Goal: Information Seeking & Learning: Compare options

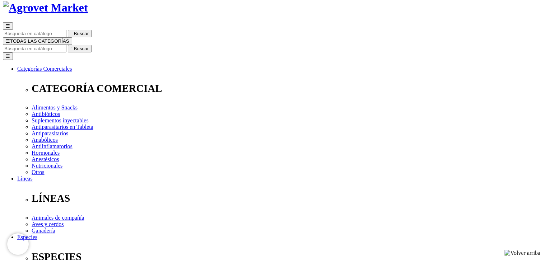
scroll to position [36, 0]
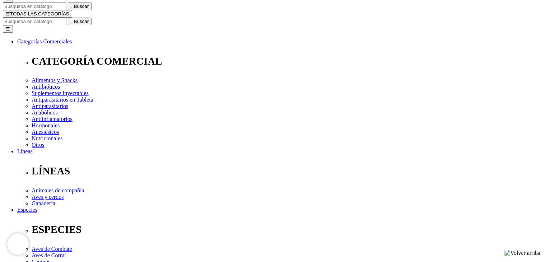
select select "385"
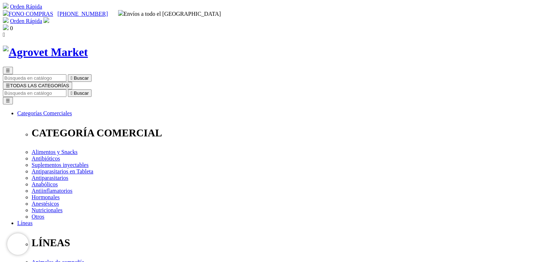
click at [66, 89] on input "Buscar" at bounding box center [35, 93] width 64 height 8
type input "cani tabs"
click at [217, 89] on button " Buscar" at bounding box center [229, 93] width 24 height 8
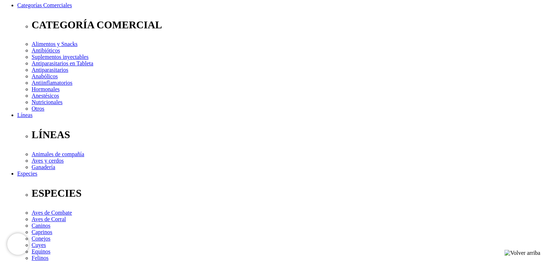
scroll to position [108, 0]
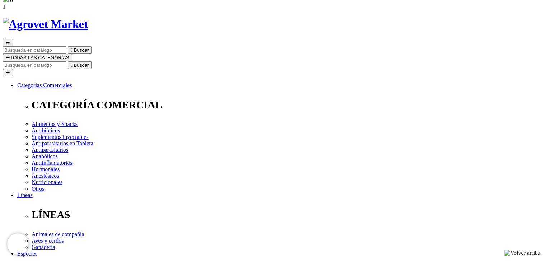
scroll to position [36, 0]
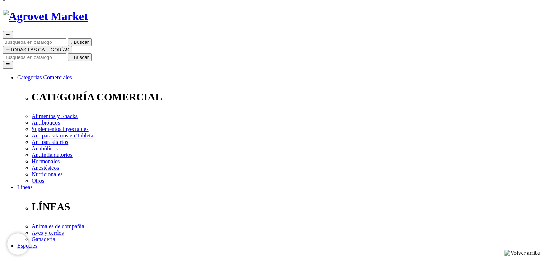
select select "25"
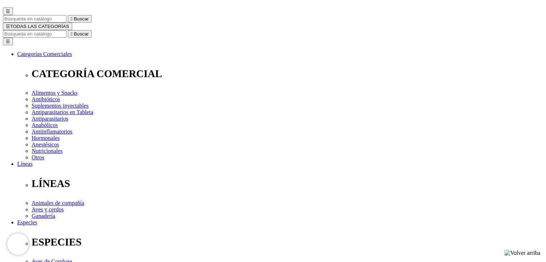
scroll to position [72, 0]
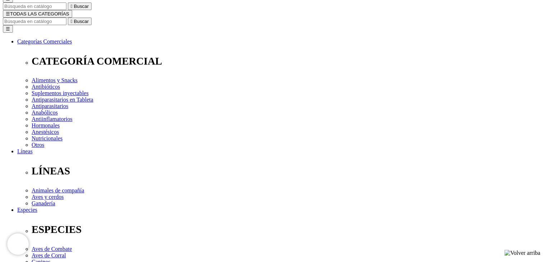
drag, startPoint x: 278, startPoint y: 21, endPoint x: 390, endPoint y: 25, distance: 111.7
copy h1 "Cani-Tabs® Daily Multi Adult"
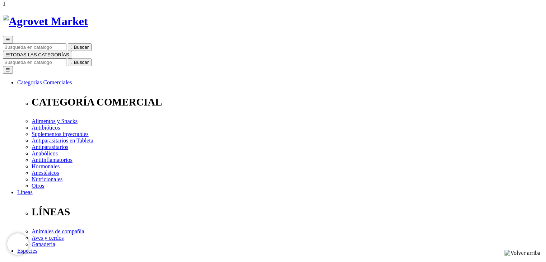
scroll to position [72, 0]
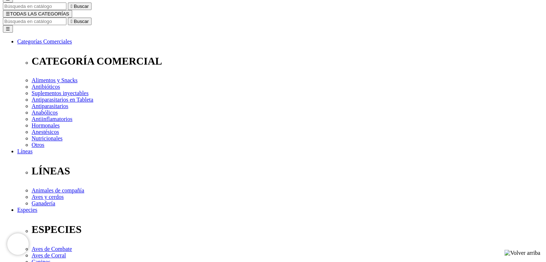
select select "25"
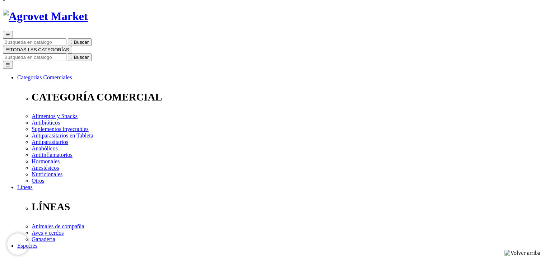
scroll to position [36, 0]
drag, startPoint x: 396, startPoint y: 64, endPoint x: 272, endPoint y: 62, distance: 124.2
copy div "   Cani-Tabs® Hip + Joint Mini SKU 35000PER00068"
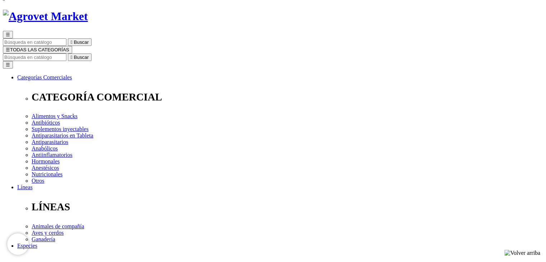
select select "26"
select select "25"
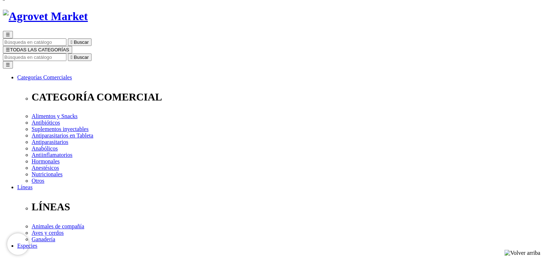
select select "25"
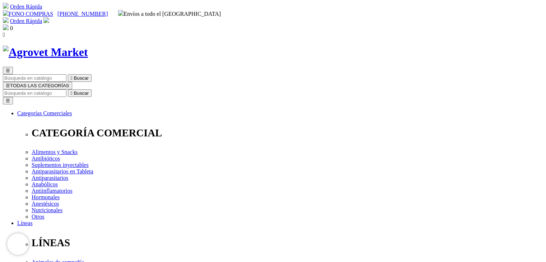
scroll to position [36, 0]
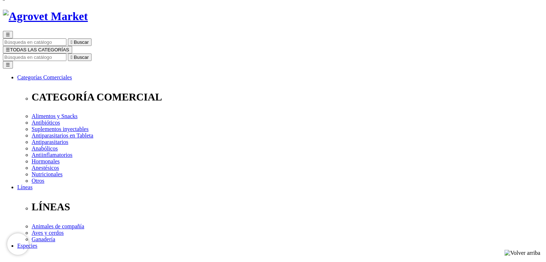
select select "26"
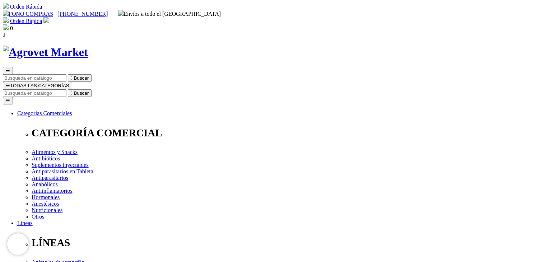
drag, startPoint x: 381, startPoint y: 94, endPoint x: 274, endPoint y: 98, distance: 107.3
copy h1 "Cani-Tabs® Skin + Coat"
click at [241, 17] on div "Orden Rápida [GEOGRAPHIC_DATA](a) [PERSON_NAME][EMAIL_ADDRESS][PERSON_NAME][DOM…" at bounding box center [273, 24] width 540 height 14
